Goal: Check status

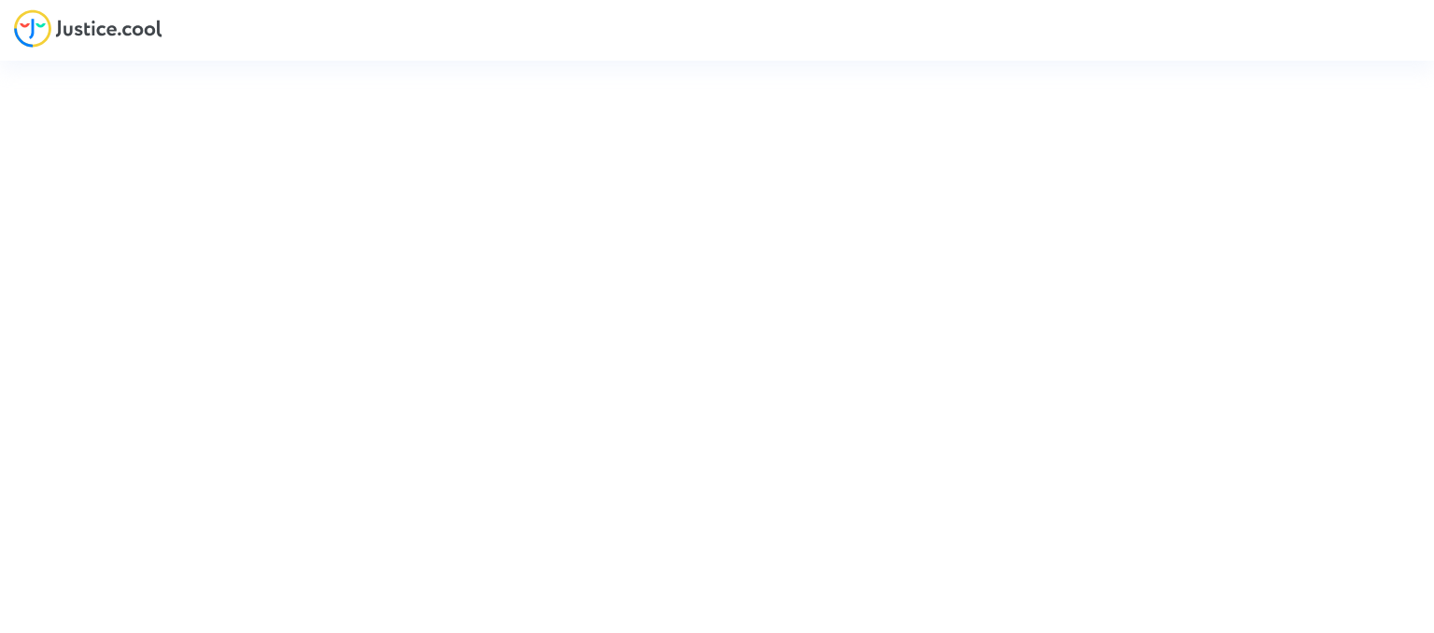
type input "[EMAIL_ADDRESS][DOMAIN_NAME]"
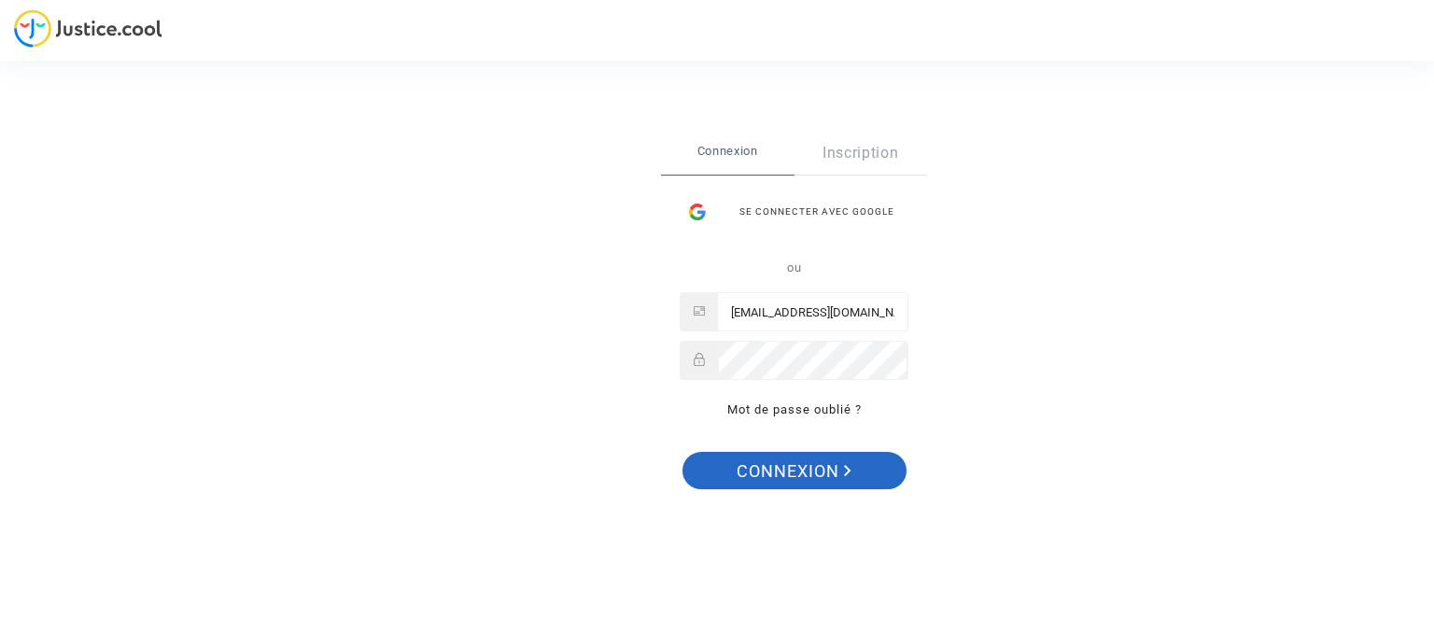
click at [807, 464] on span "Connexion" at bounding box center [794, 471] width 115 height 39
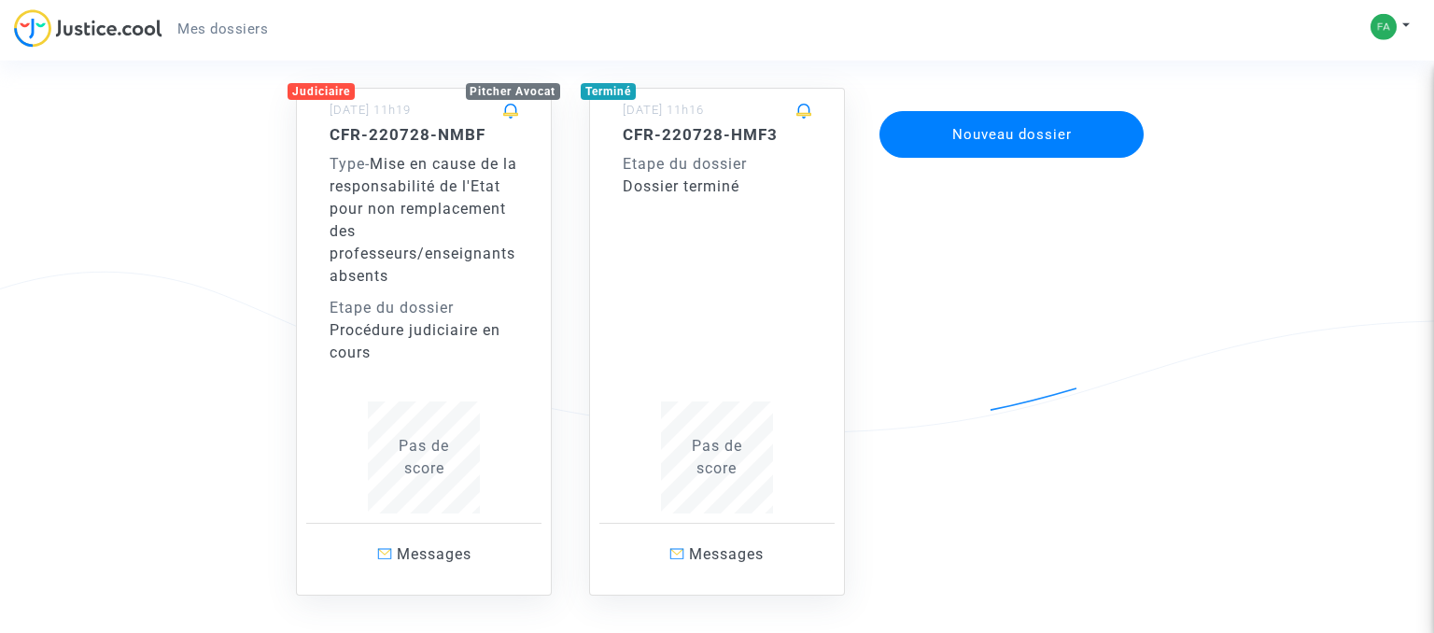
scroll to position [197, 0]
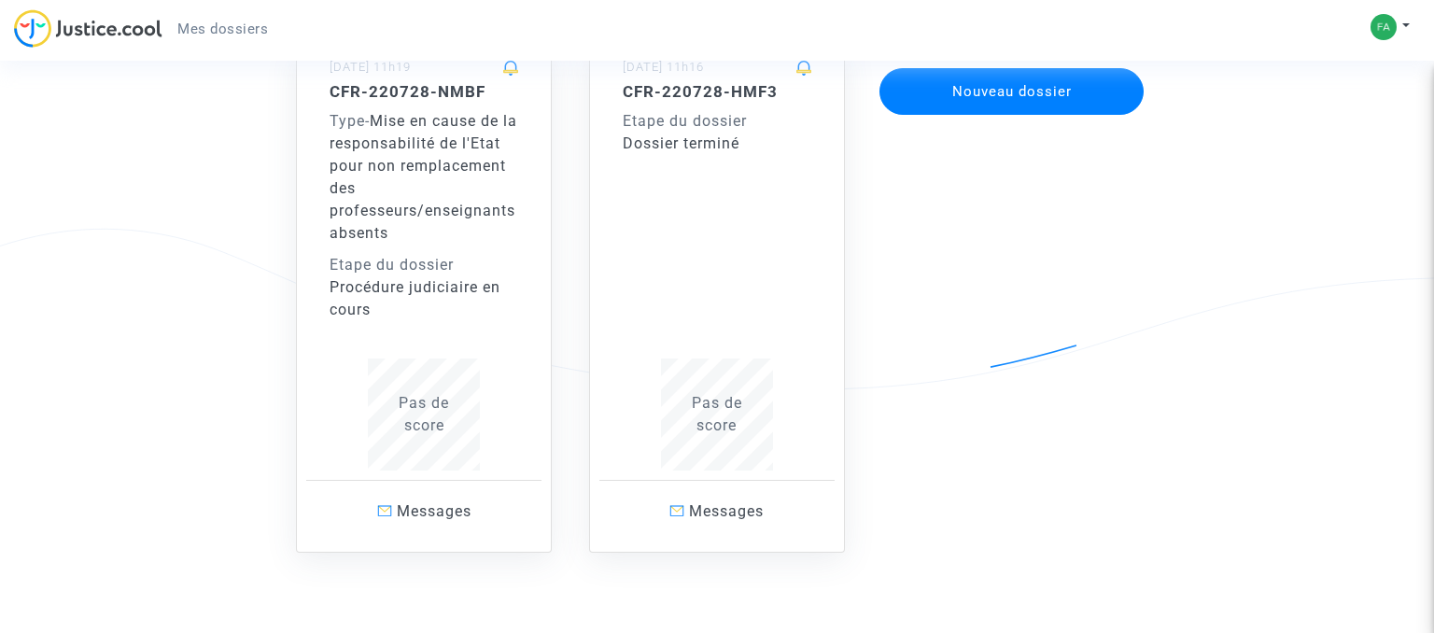
click at [409, 162] on span "Mise en cause de la responsabilité de l'Etat pour non remplacement des professe…" at bounding box center [424, 177] width 188 height 130
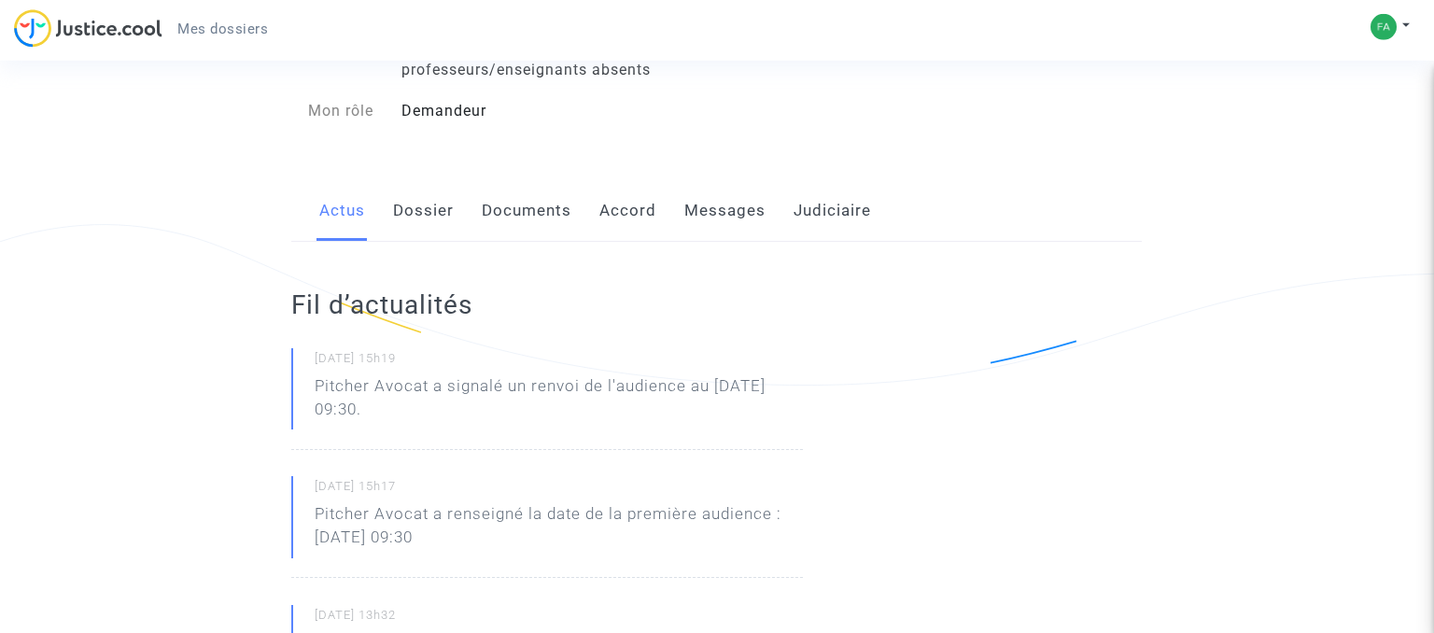
scroll to position [197, 0]
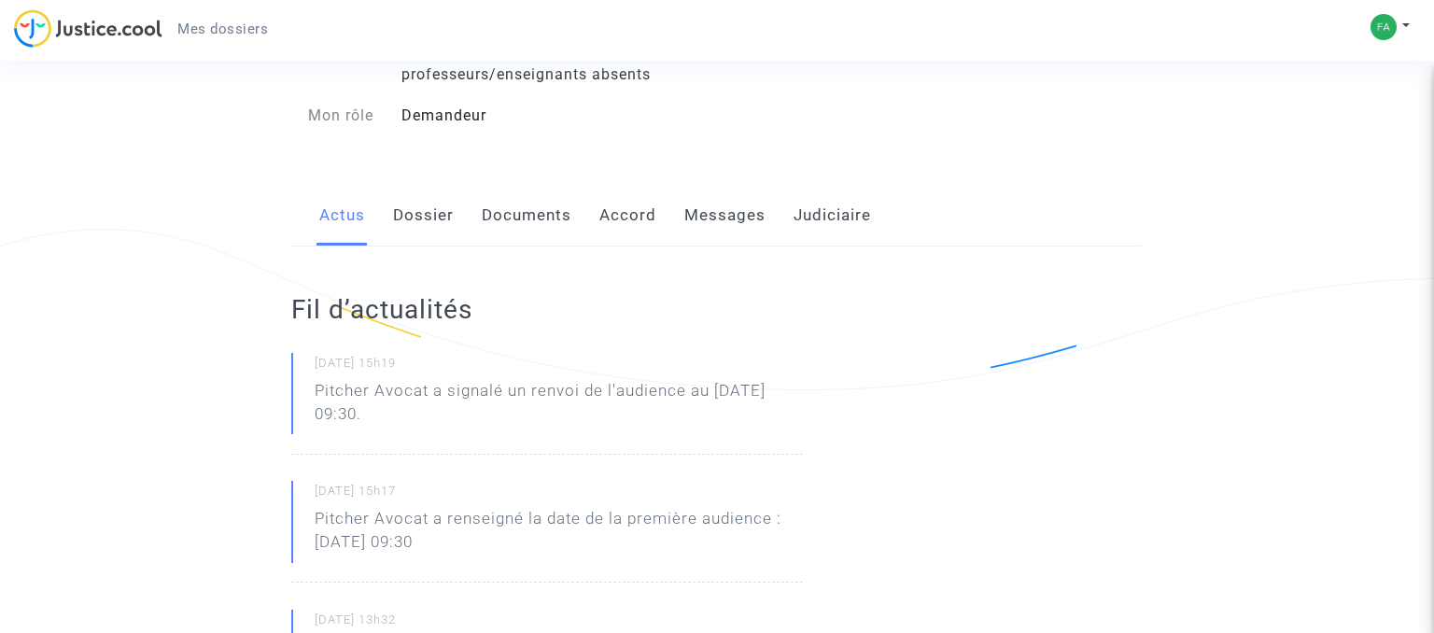
click at [422, 219] on link "Dossier" at bounding box center [423, 216] width 61 height 62
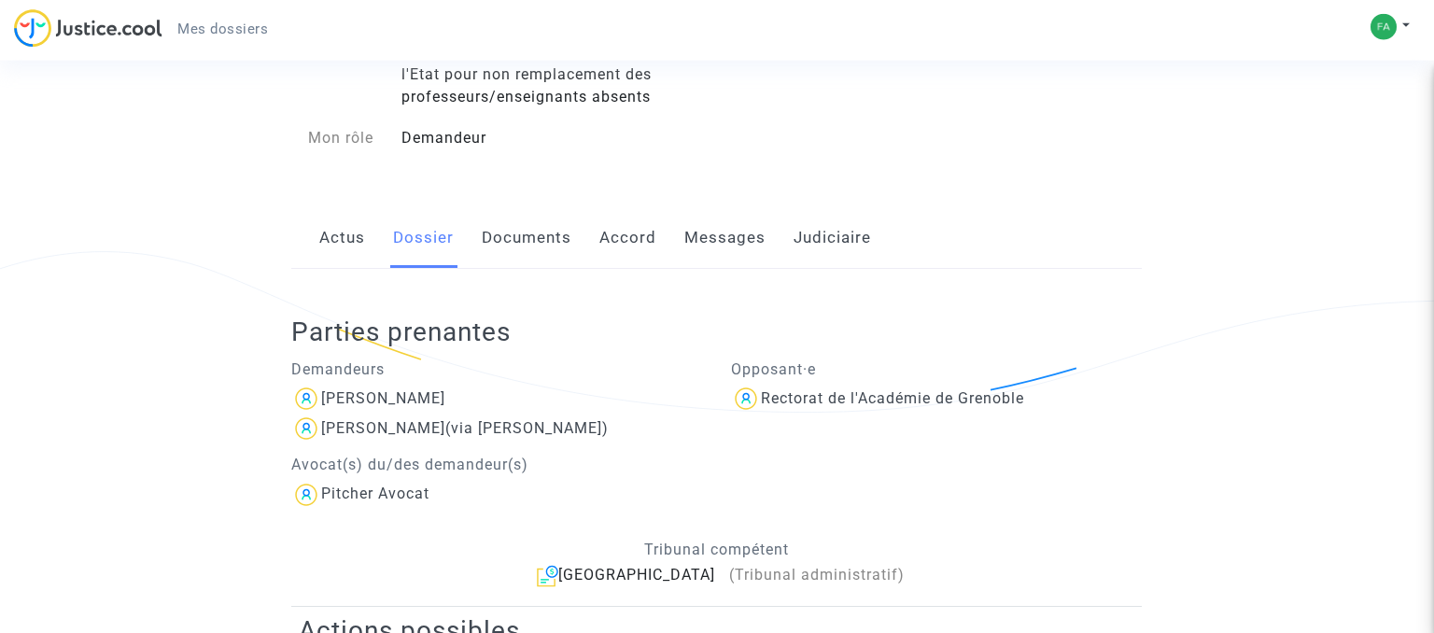
scroll to position [197, 0]
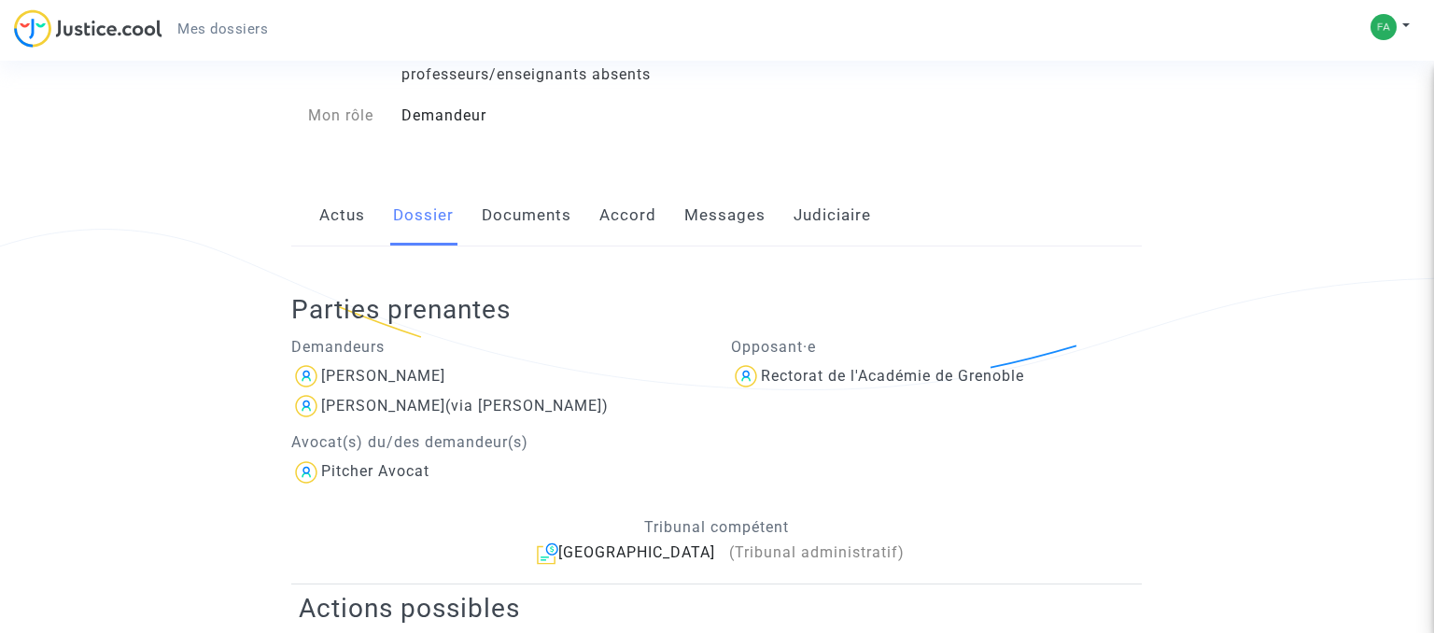
click at [527, 215] on link "Documents" at bounding box center [527, 216] width 90 height 62
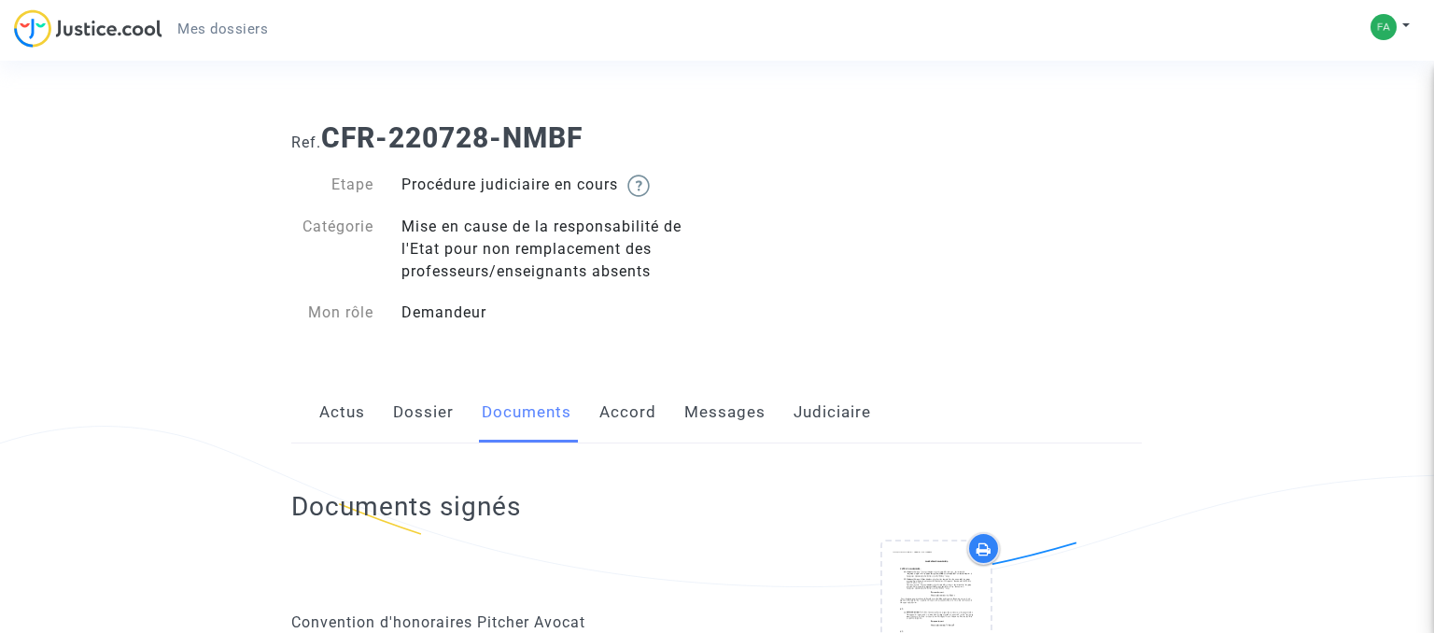
click at [625, 416] on link "Accord" at bounding box center [627, 413] width 57 height 62
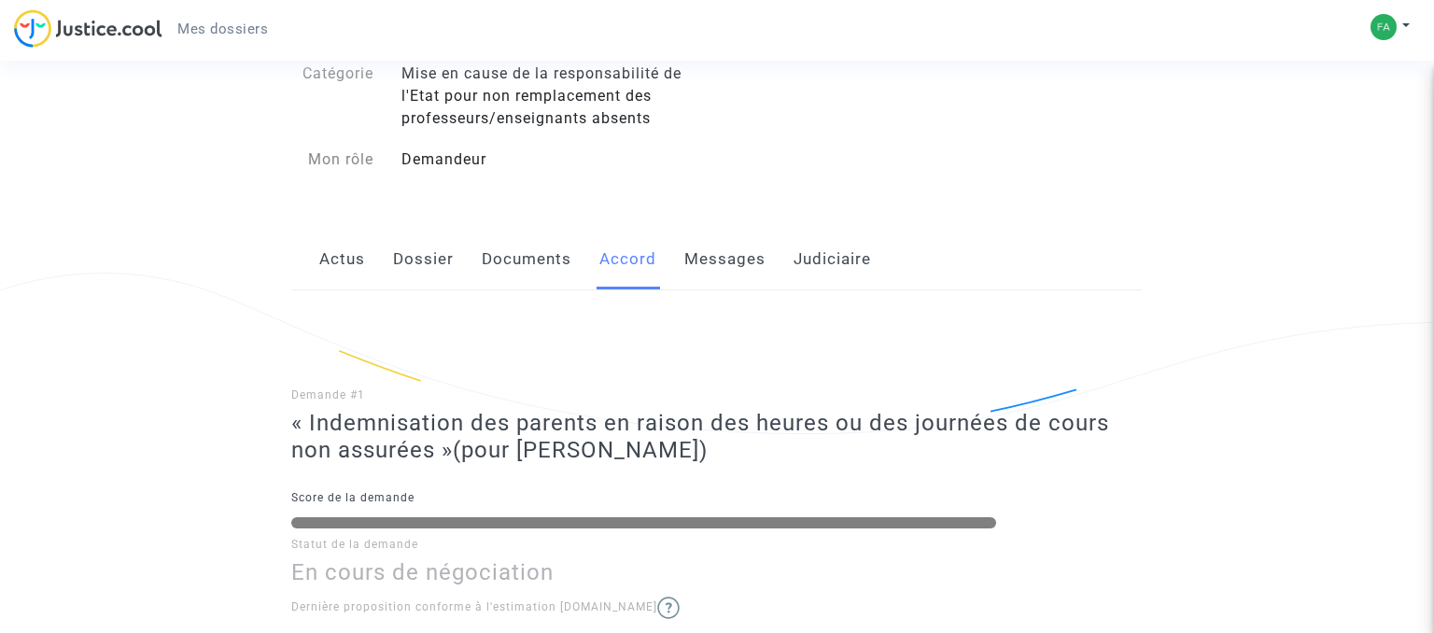
scroll to position [295, 0]
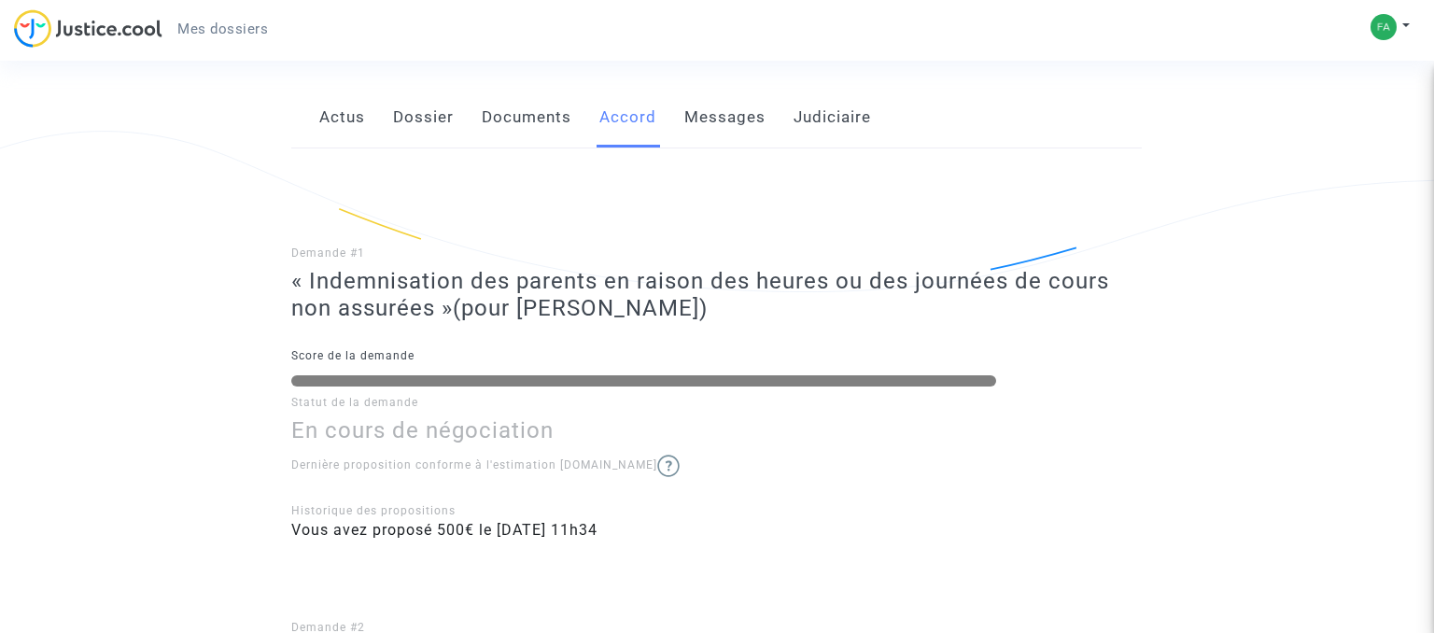
click at [731, 121] on link "Messages" at bounding box center [724, 118] width 81 height 62
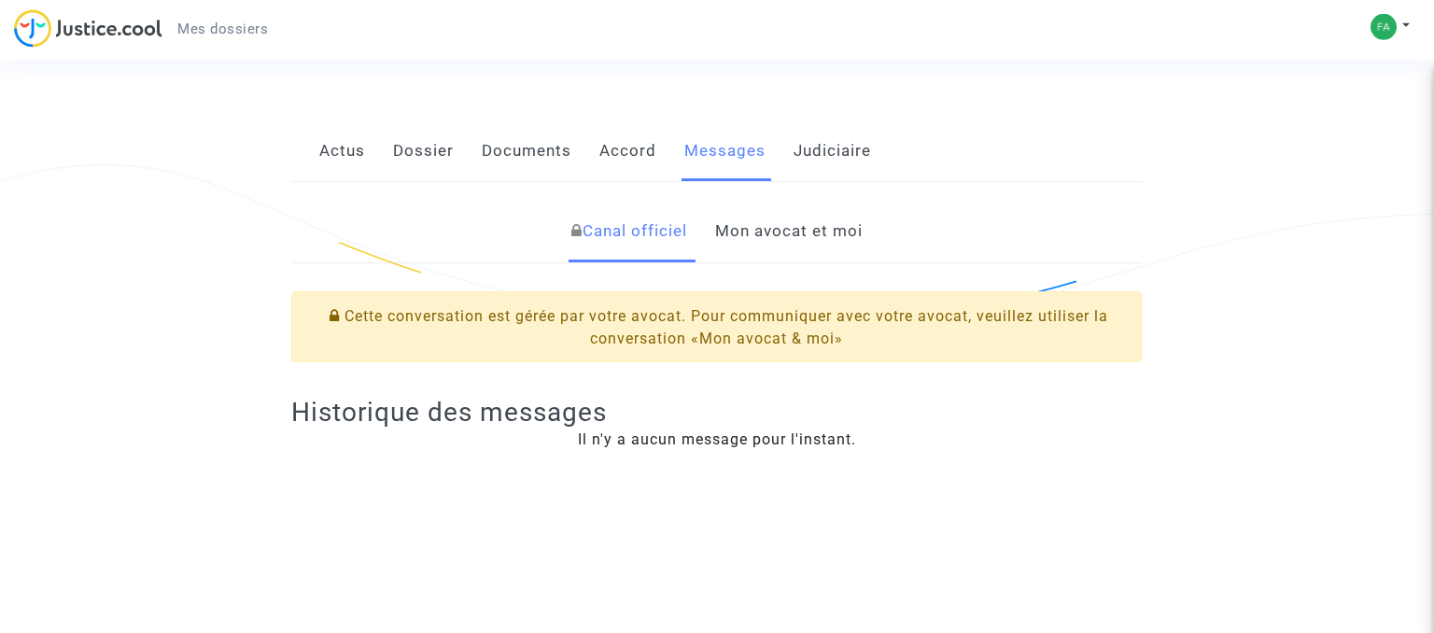
scroll to position [295, 0]
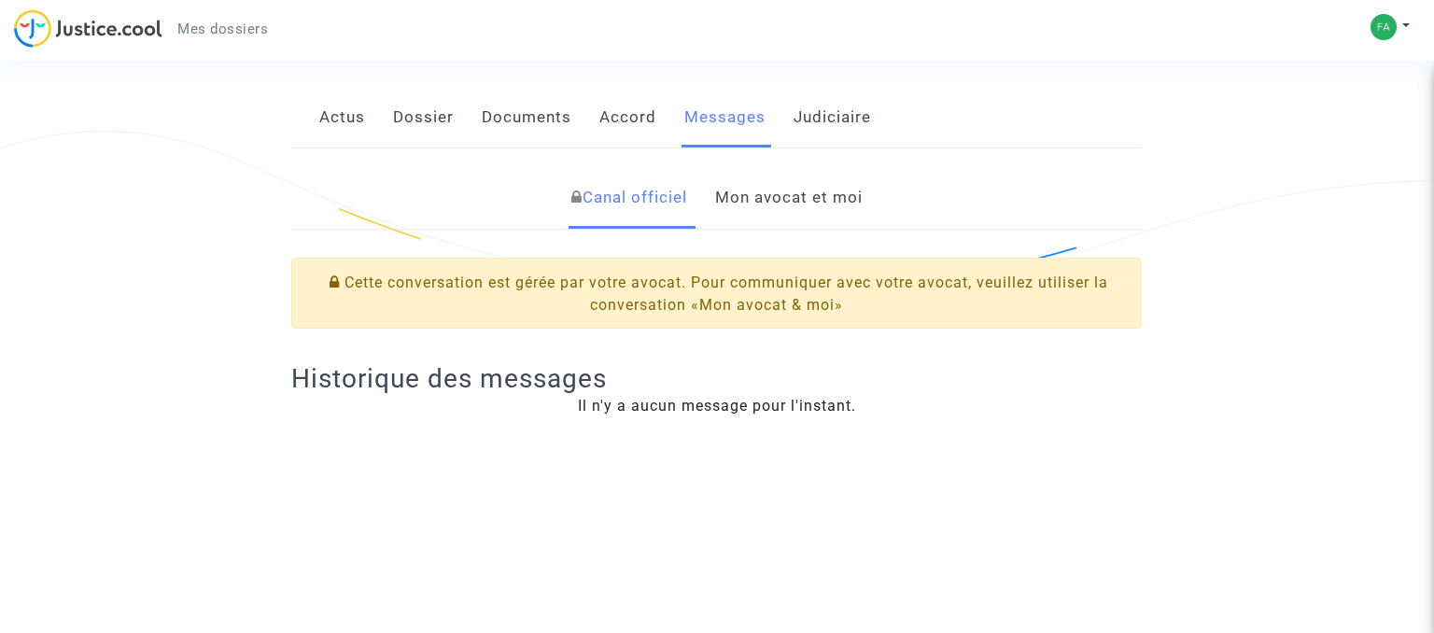
click at [804, 207] on link "Mon avocat et moi" at bounding box center [789, 198] width 148 height 62
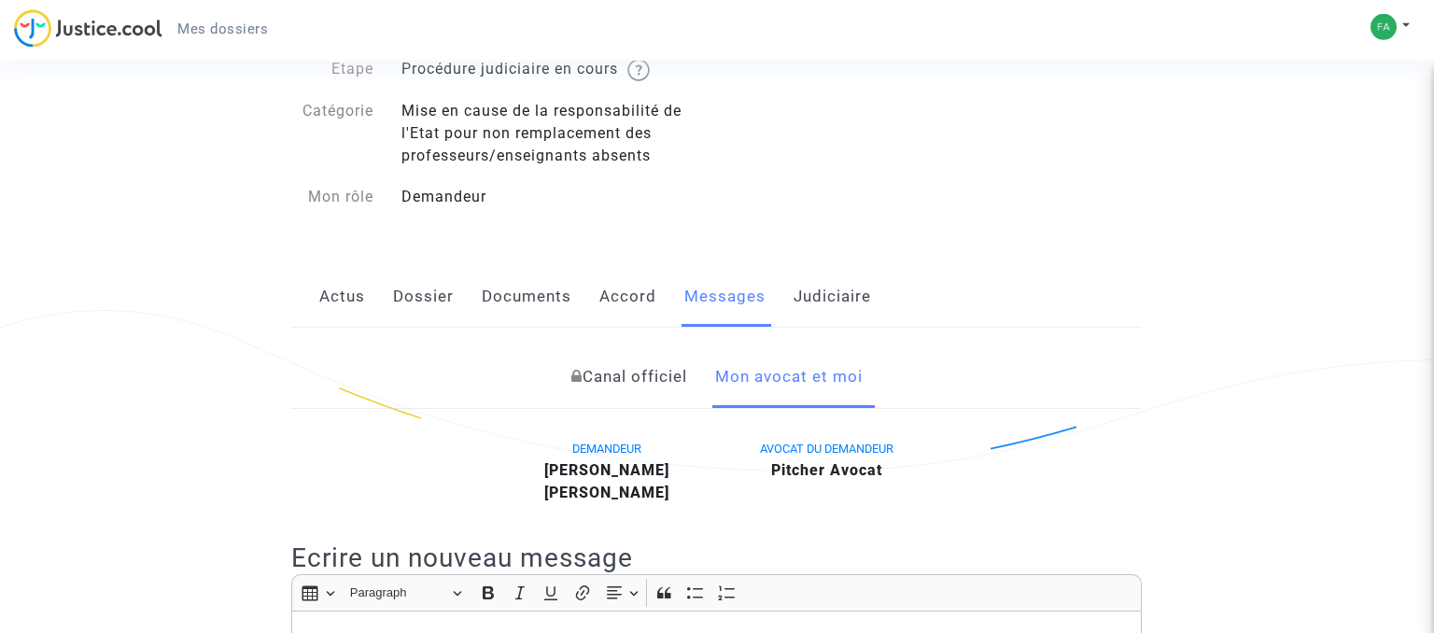
scroll to position [98, 0]
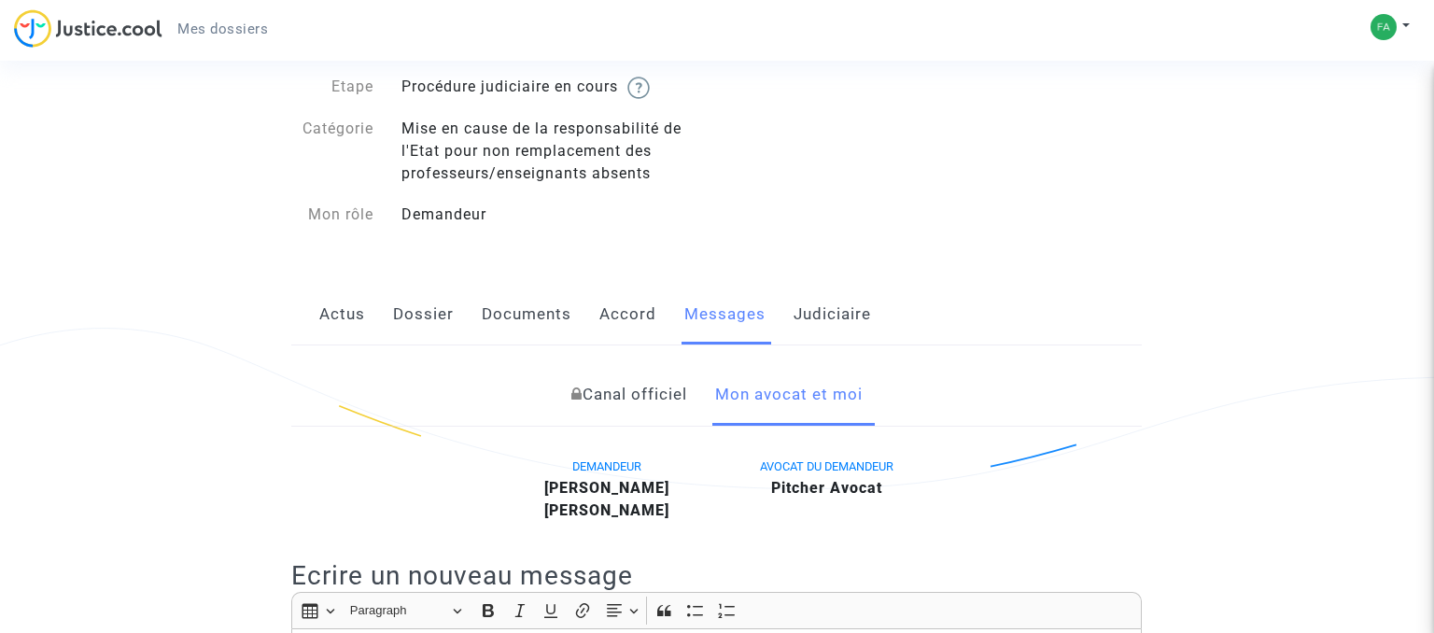
click at [827, 314] on link "Judiciaire" at bounding box center [833, 315] width 78 height 62
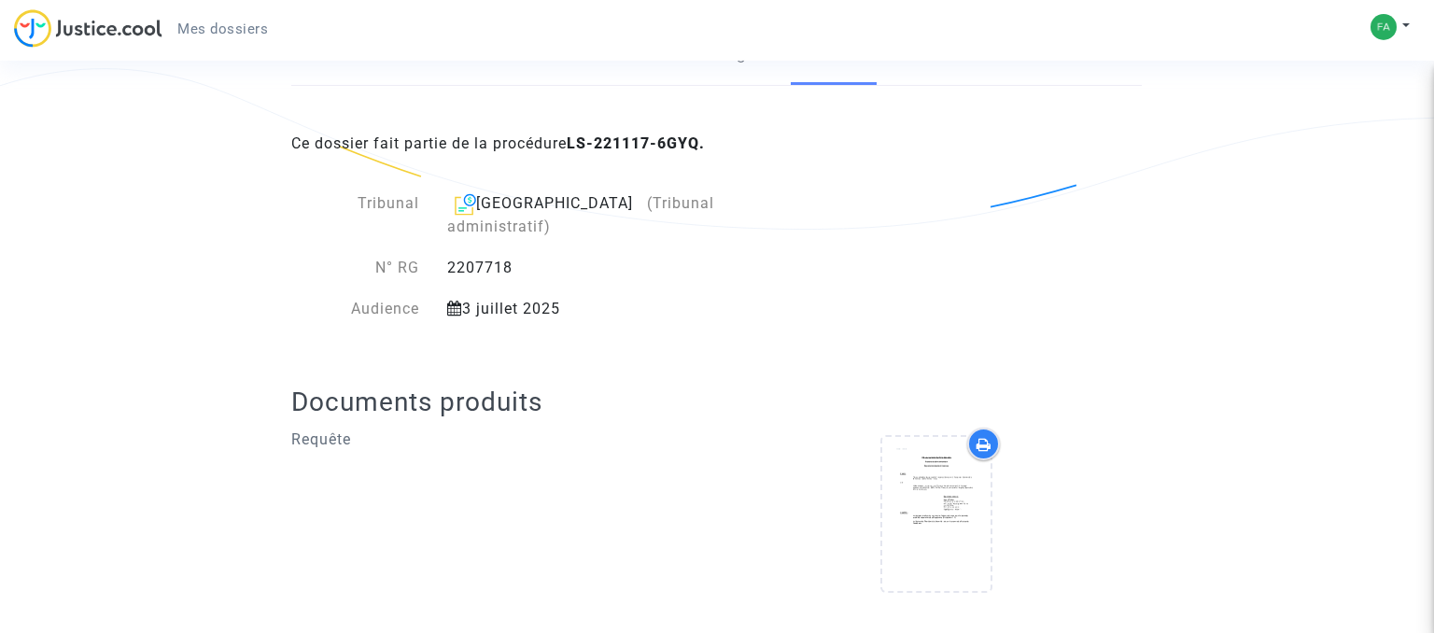
scroll to position [368, 0]
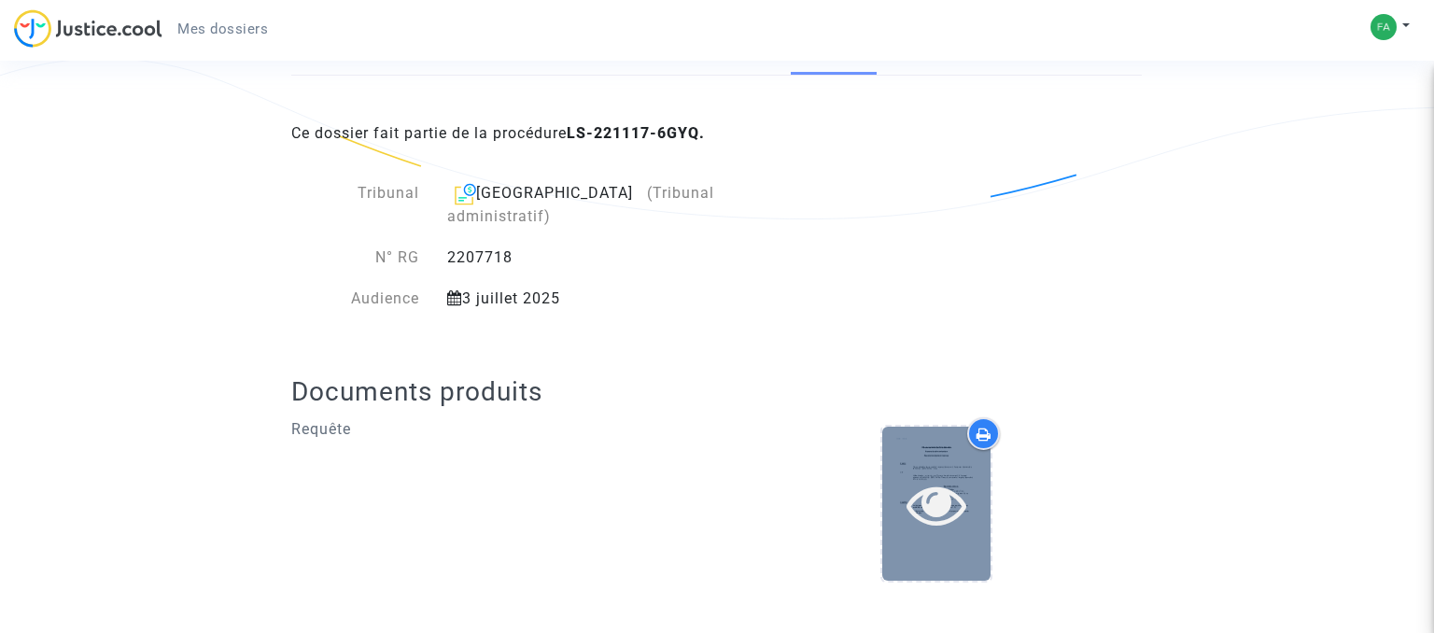
click at [929, 433] on div at bounding box center [936, 504] width 108 height 154
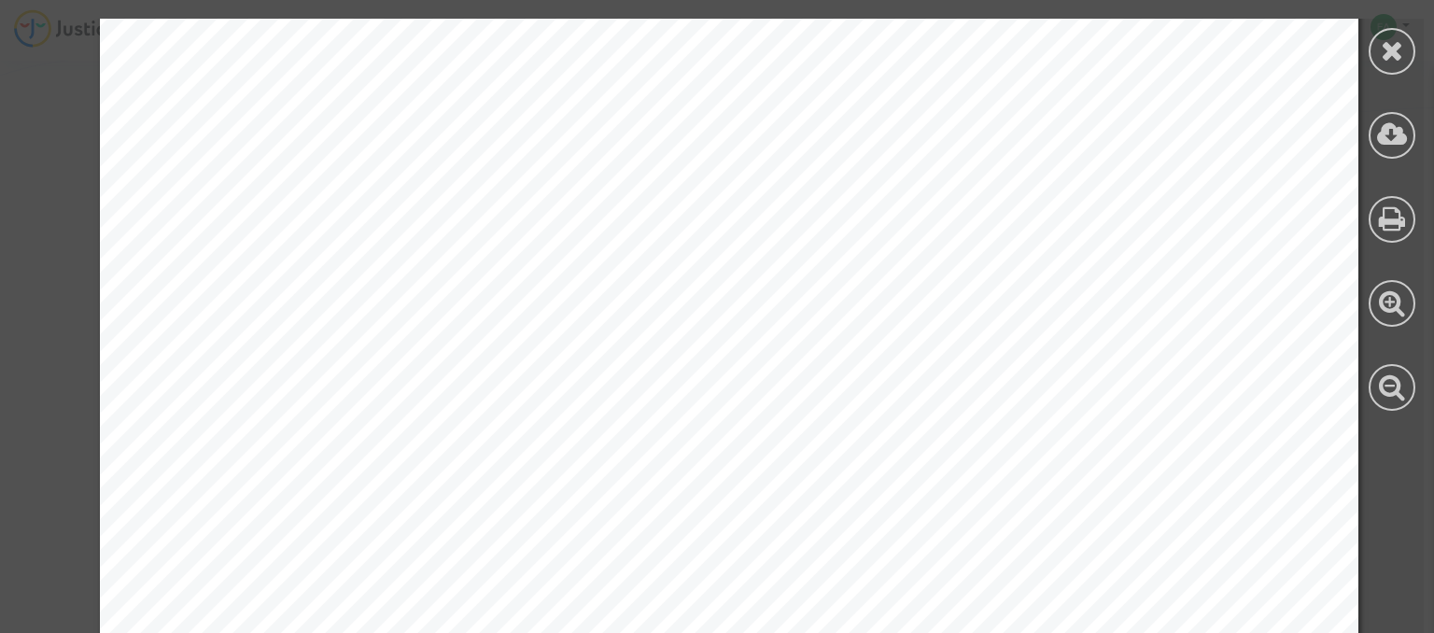
scroll to position [14092, 0]
